Goal: Task Accomplishment & Management: Complete application form

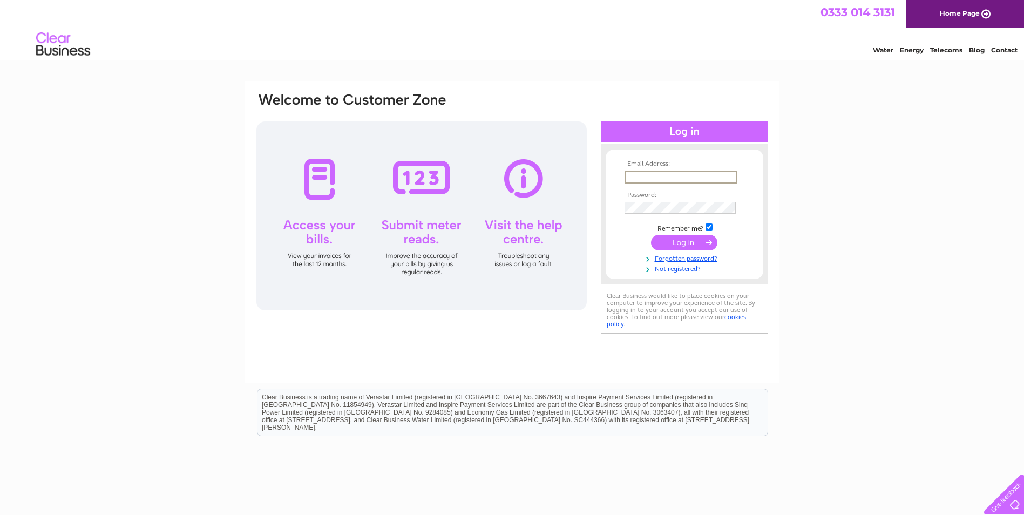
click at [678, 171] on input "text" at bounding box center [681, 177] width 112 height 13
type input "jack.thomas@cashaccess.co.uk"
click at [659, 200] on td at bounding box center [684, 207] width 125 height 17
click at [671, 268] on link "Not registered?" at bounding box center [686, 268] width 123 height 10
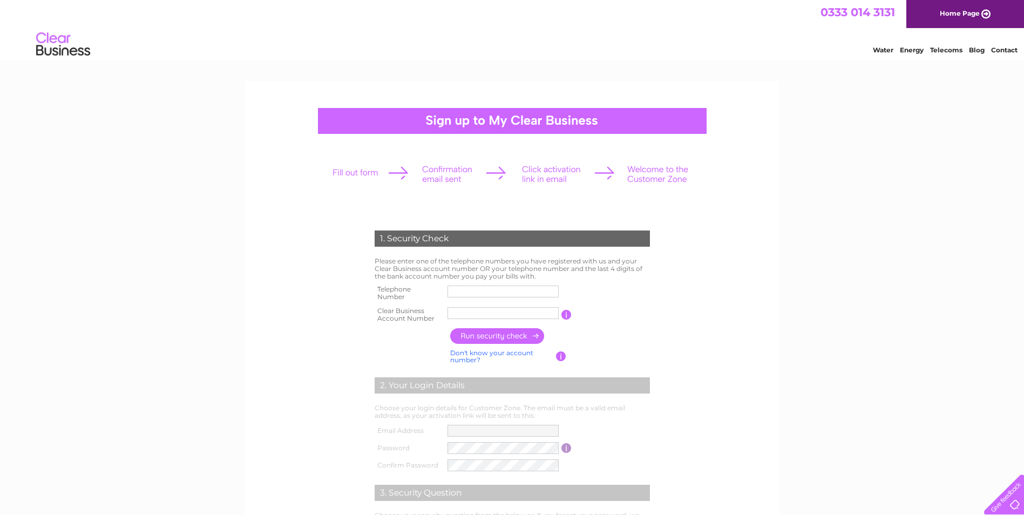
click at [482, 289] on input "text" at bounding box center [503, 292] width 111 height 12
type input "07702662513"
type input "Cash Acce"
type input "07504532240"
click at [496, 312] on input "Cash Acce" at bounding box center [504, 313] width 112 height 13
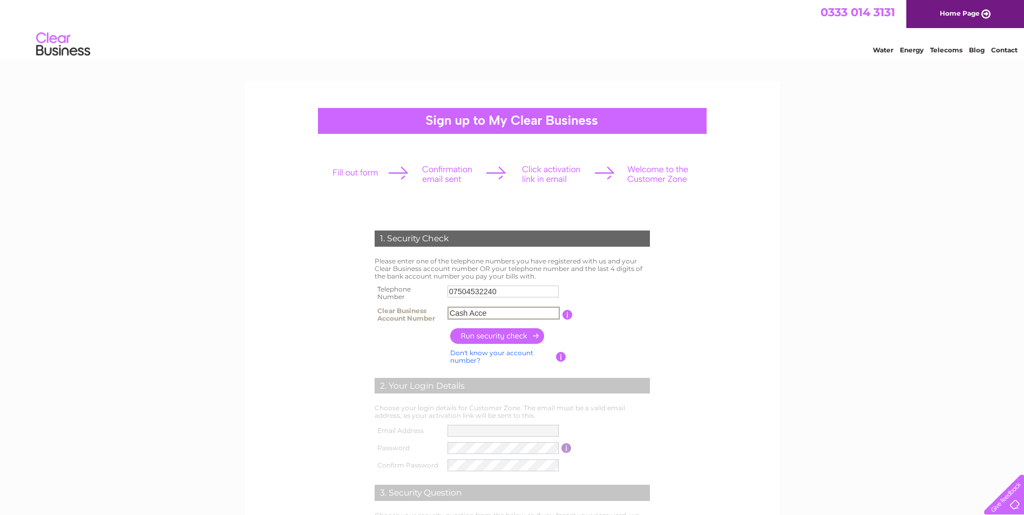
click at [516, 316] on input "Cash Acce" at bounding box center [504, 313] width 112 height 13
type input "C"
click at [474, 311] on input "text" at bounding box center [504, 313] width 112 height 13
paste input "30322470"
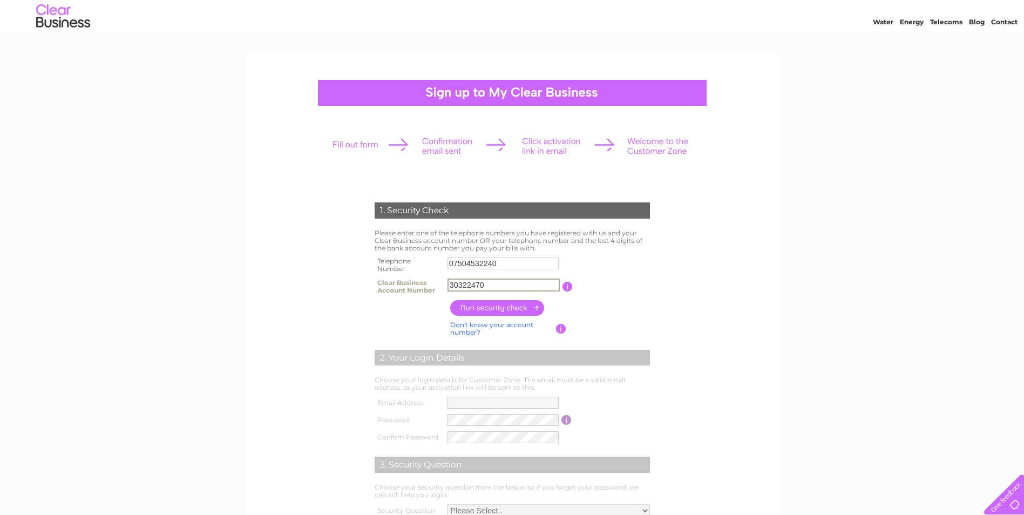
scroll to position [54, 0]
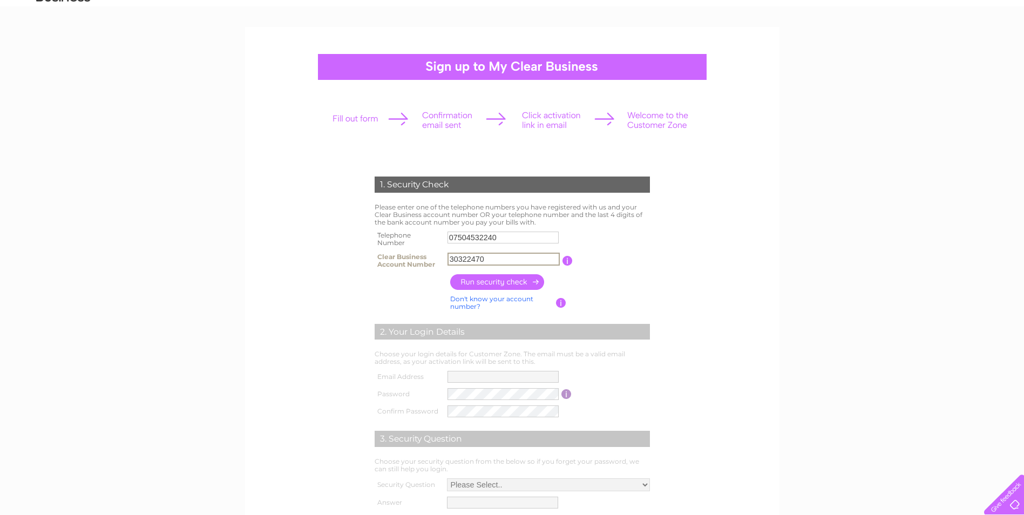
type input "30322470"
click at [494, 281] on input "button" at bounding box center [497, 282] width 95 height 16
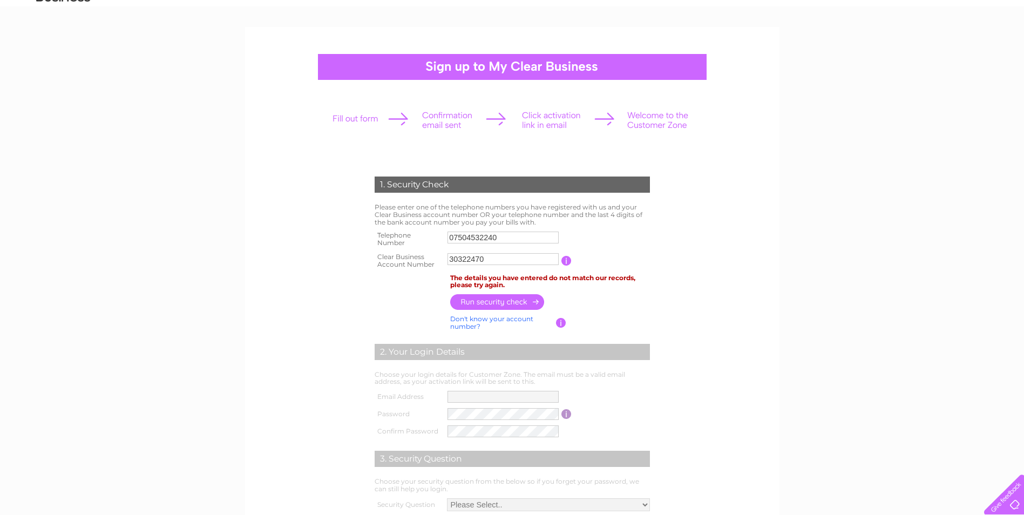
click at [502, 237] on input "07504532240" at bounding box center [503, 238] width 111 height 12
type input "0"
click at [477, 240] on input "text" at bounding box center [504, 237] width 112 height 13
click at [478, 238] on input "text" at bounding box center [504, 237] width 112 height 13
type input "07702662513"
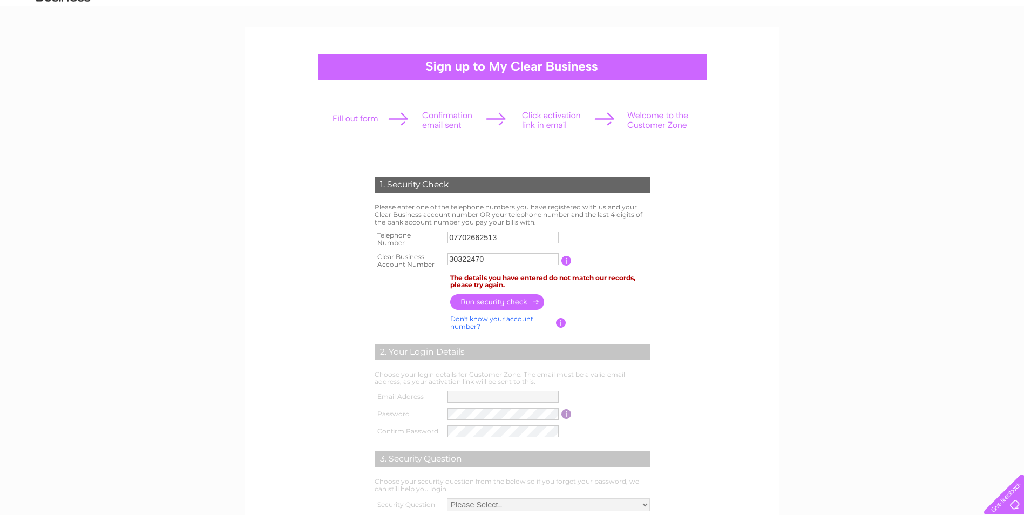
click at [495, 301] on input "button" at bounding box center [497, 302] width 95 height 16
click at [514, 262] on input "30322470" at bounding box center [504, 259] width 112 height 13
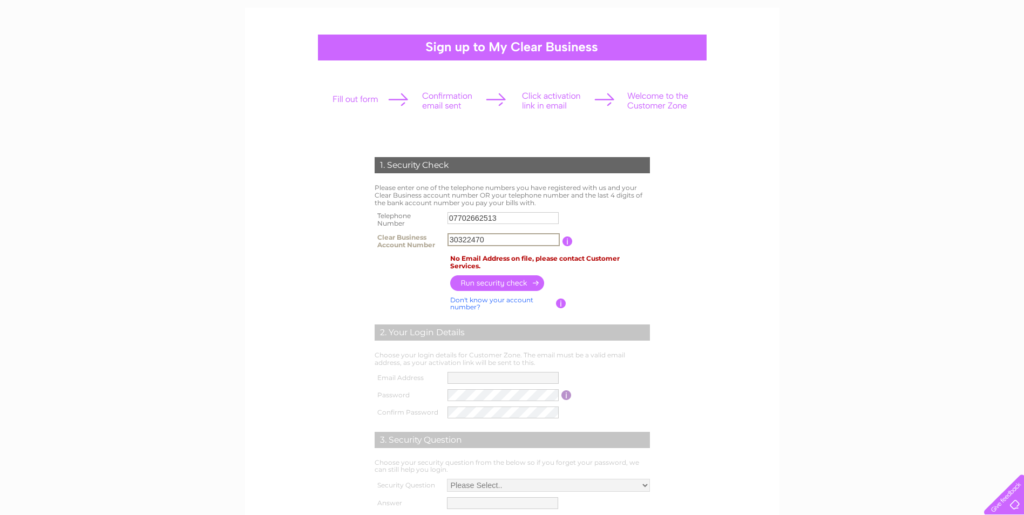
scroll to position [108, 0]
